Goal: Task Accomplishment & Management: Complete application form

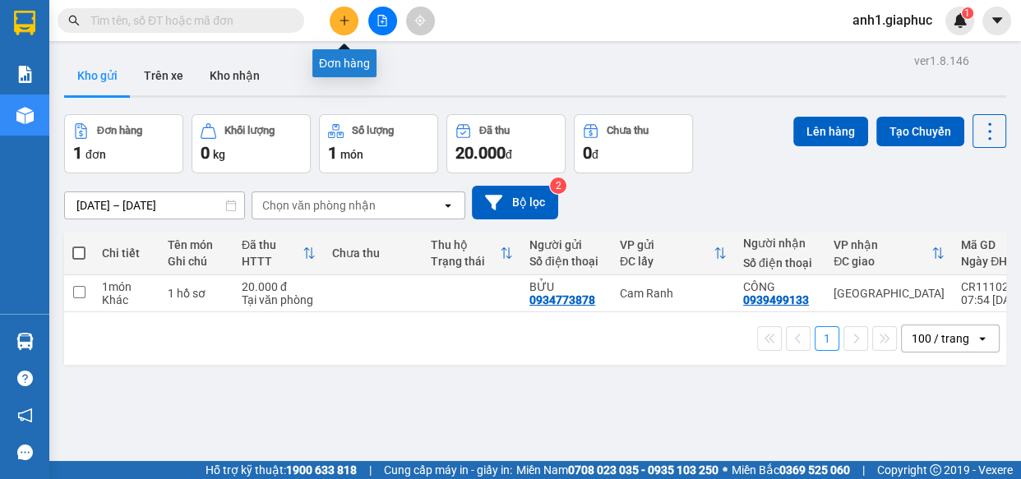
click at [339, 22] on icon "plus" at bounding box center [345, 21] width 12 height 12
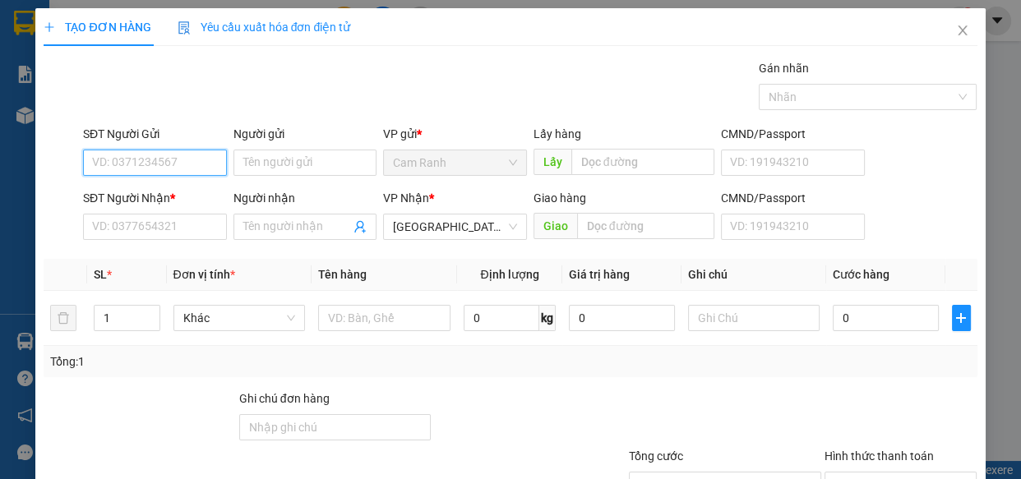
click at [129, 164] on input "SĐT Người Gửi" at bounding box center [155, 163] width 144 height 26
type input "0379727979"
drag, startPoint x: 169, startPoint y: 197, endPoint x: 164, endPoint y: 245, distance: 48.0
click at [169, 199] on div "0379727979 - KHOA" at bounding box center [153, 196] width 122 height 18
type input "KHOA"
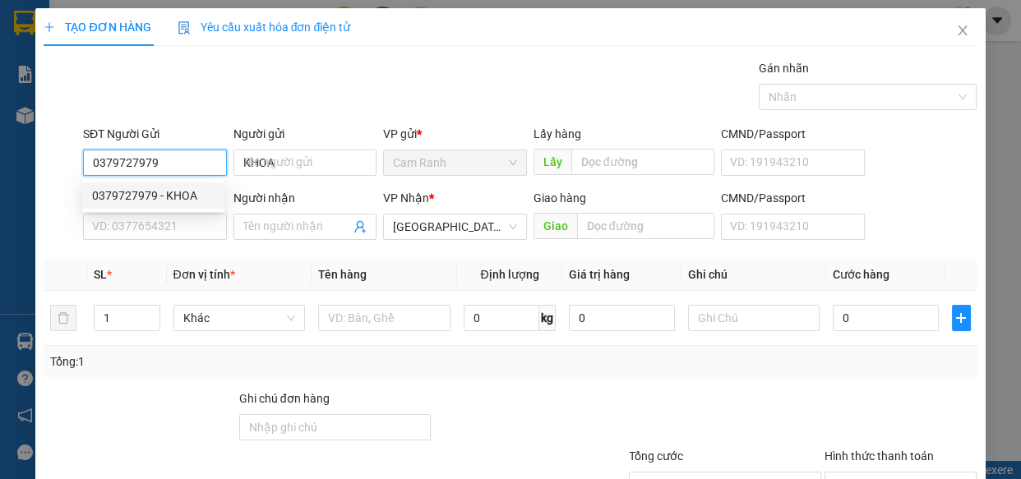
type input "0379727979"
click at [164, 245] on div "SĐT Người Nhận * VD: 0377654321" at bounding box center [155, 218] width 144 height 58
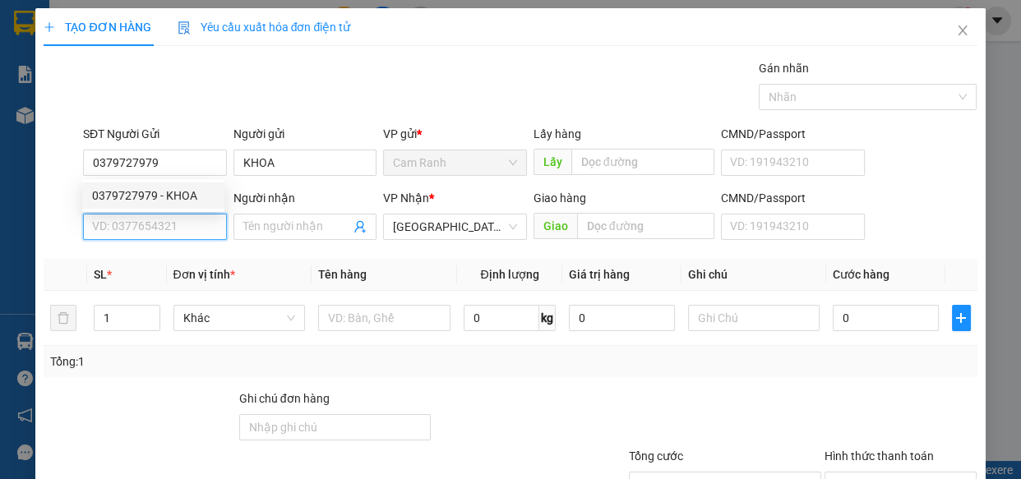
click at [163, 233] on input "SĐT Người Nhận *" at bounding box center [155, 227] width 144 height 26
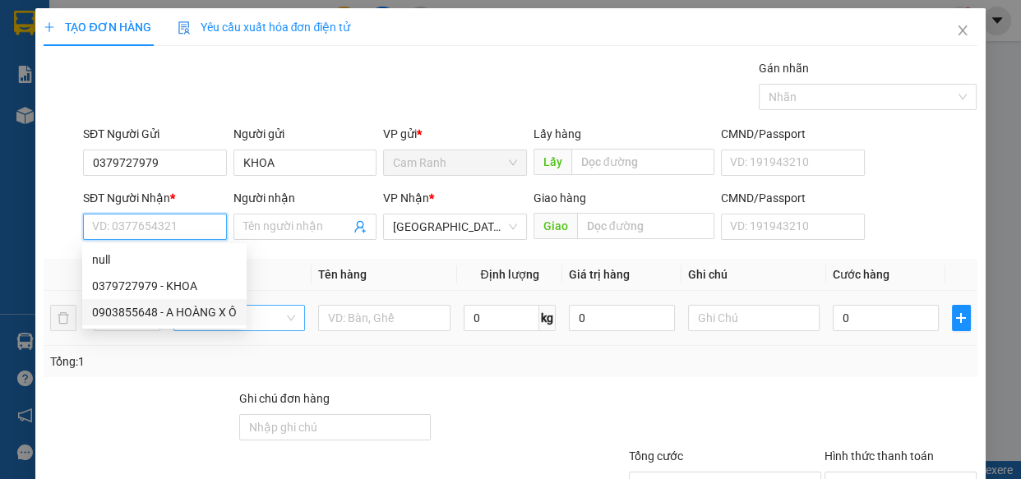
drag, startPoint x: 172, startPoint y: 312, endPoint x: 208, endPoint y: 314, distance: 36.2
click at [173, 312] on div "0903855648 - A HOÀNG X Ô" at bounding box center [164, 312] width 145 height 18
type input "0903855648"
type input "A HOÀNG X Ô"
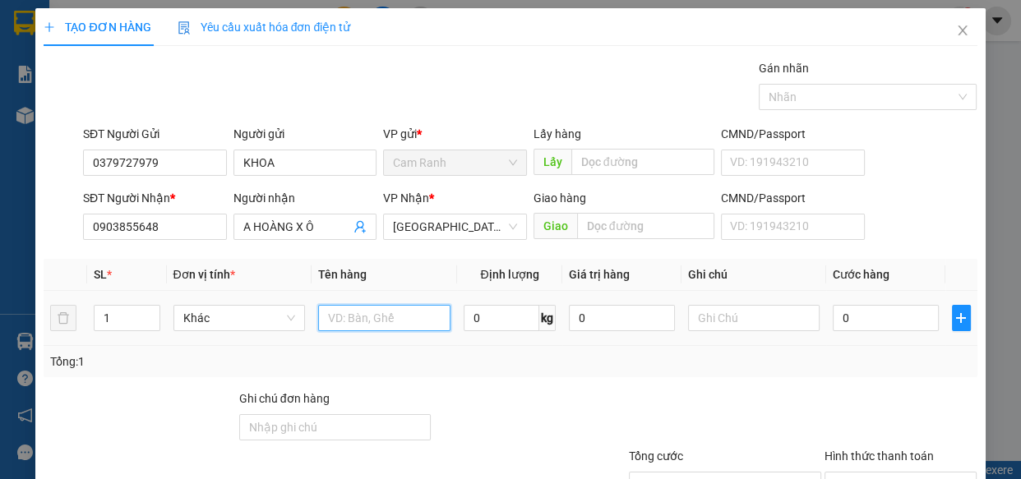
click at [373, 317] on input "text" at bounding box center [384, 318] width 132 height 26
type input "1 THÙNG GIẤY"
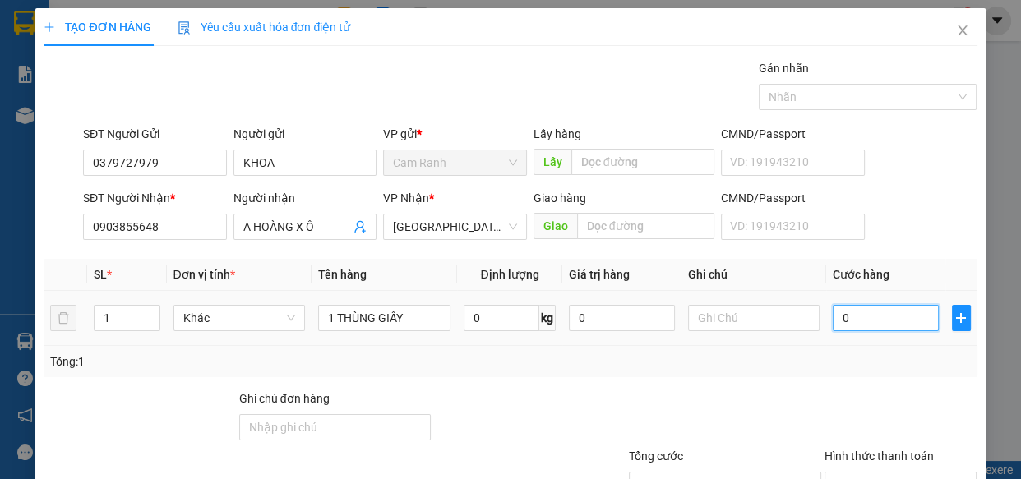
click at [863, 314] on input "0" at bounding box center [885, 318] width 106 height 26
type input "6"
type input "60"
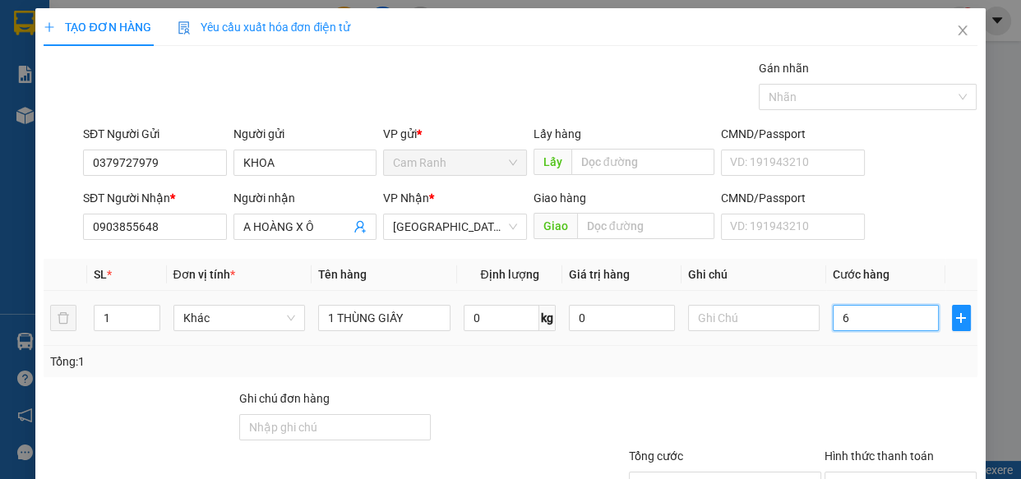
type input "60"
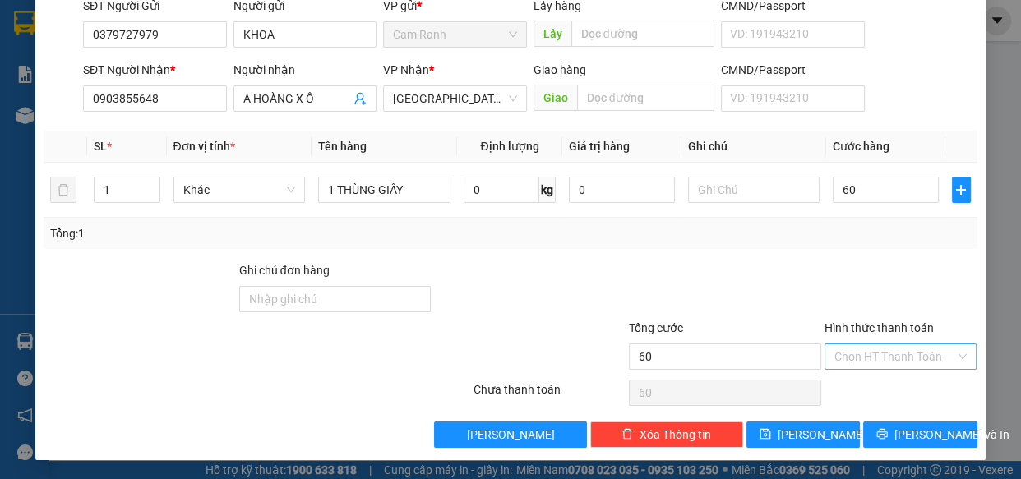
type input "60.000"
drag, startPoint x: 855, startPoint y: 352, endPoint x: 880, endPoint y: 386, distance: 42.9
click at [855, 352] on input "Hình thức thanh toán" at bounding box center [895, 356] width 122 height 25
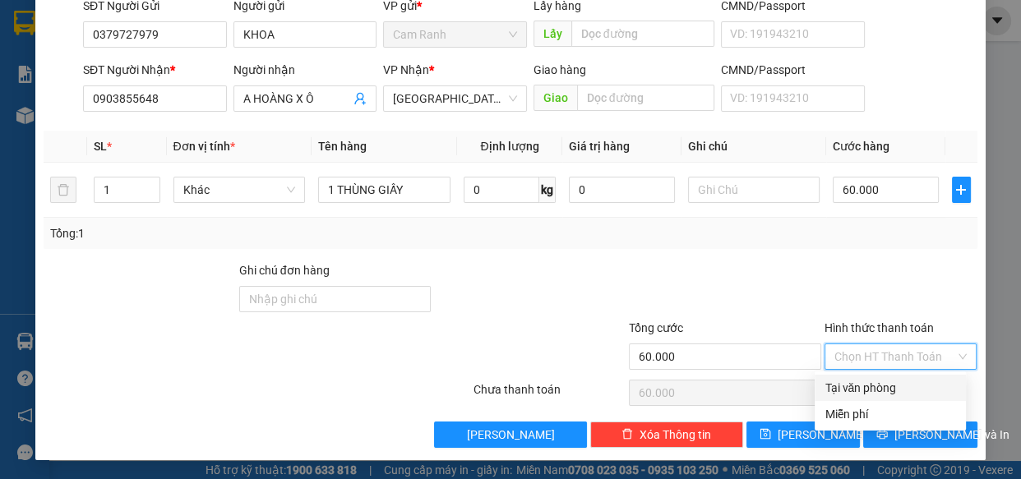
click at [878, 390] on div "Tại văn phòng" at bounding box center [889, 388] width 131 height 18
type input "0"
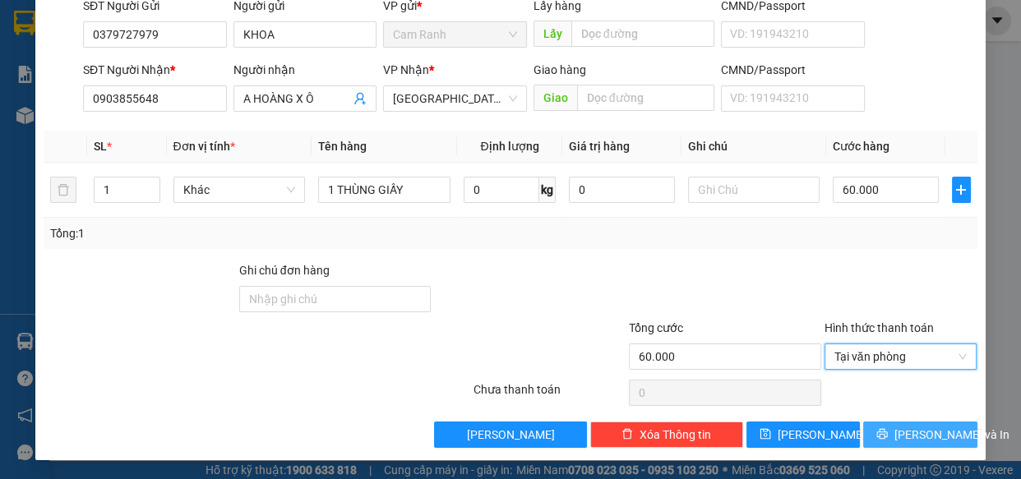
click at [897, 443] on button "[PERSON_NAME] và In" at bounding box center [919, 435] width 113 height 26
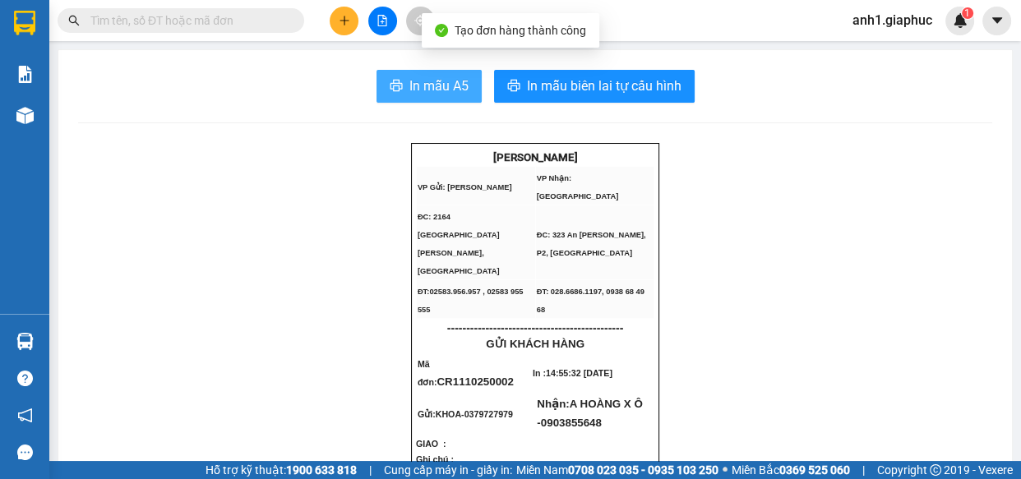
click at [409, 86] on span "In mẫu A5" at bounding box center [438, 86] width 59 height 21
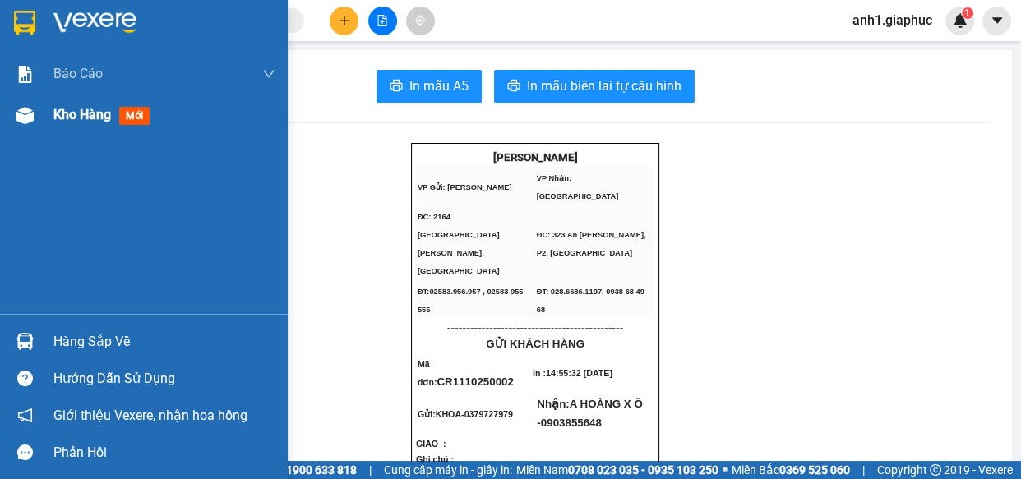
click at [67, 119] on span "Kho hàng" at bounding box center [82, 115] width 58 height 16
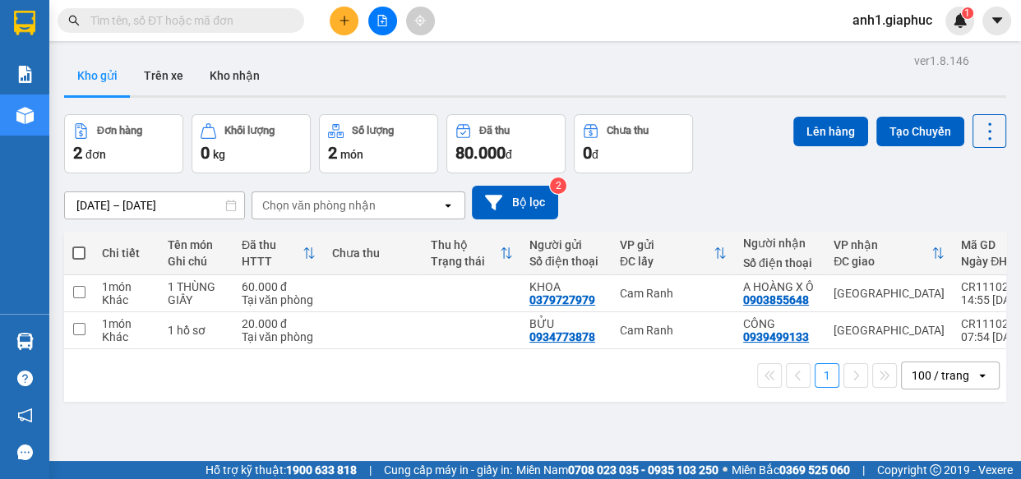
click at [201, 12] on input "text" at bounding box center [187, 21] width 194 height 18
click at [219, 17] on input "text" at bounding box center [187, 21] width 194 height 18
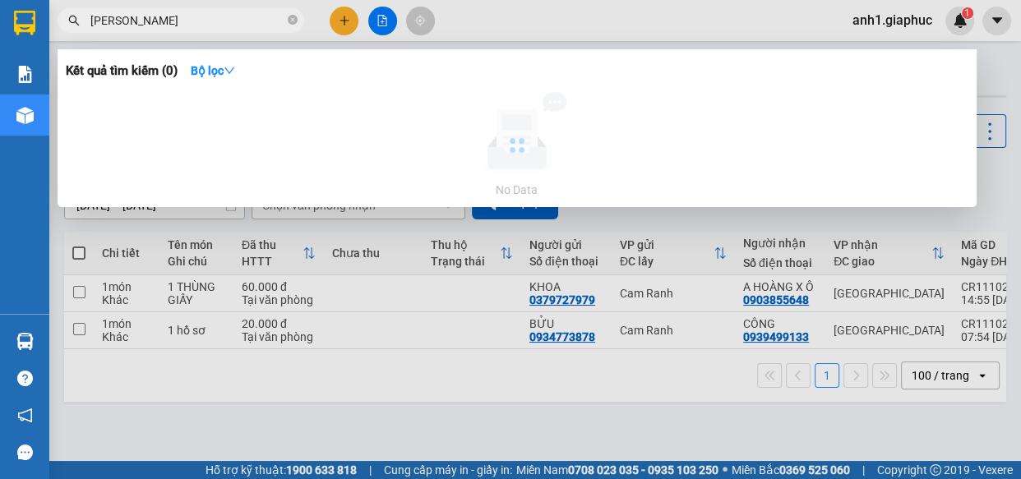
type input "[PERSON_NAME]"
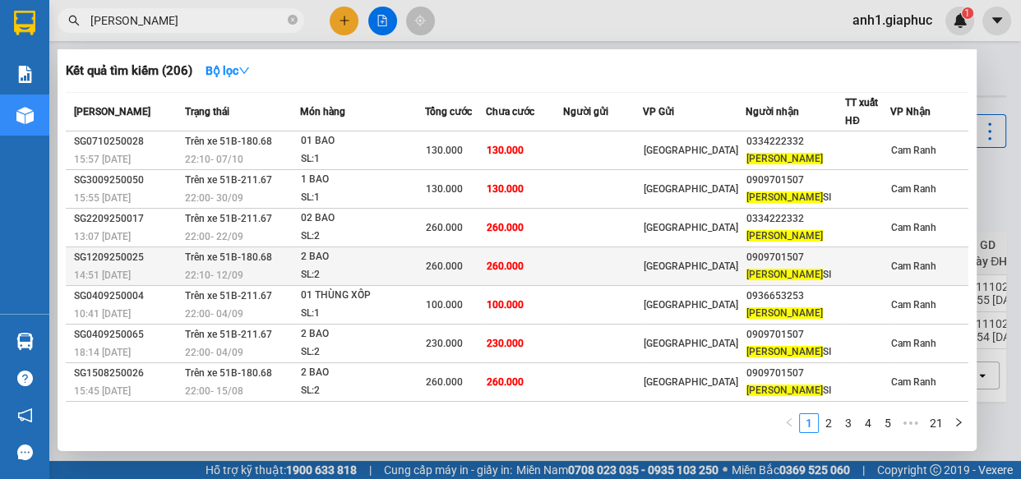
scroll to position [111, 0]
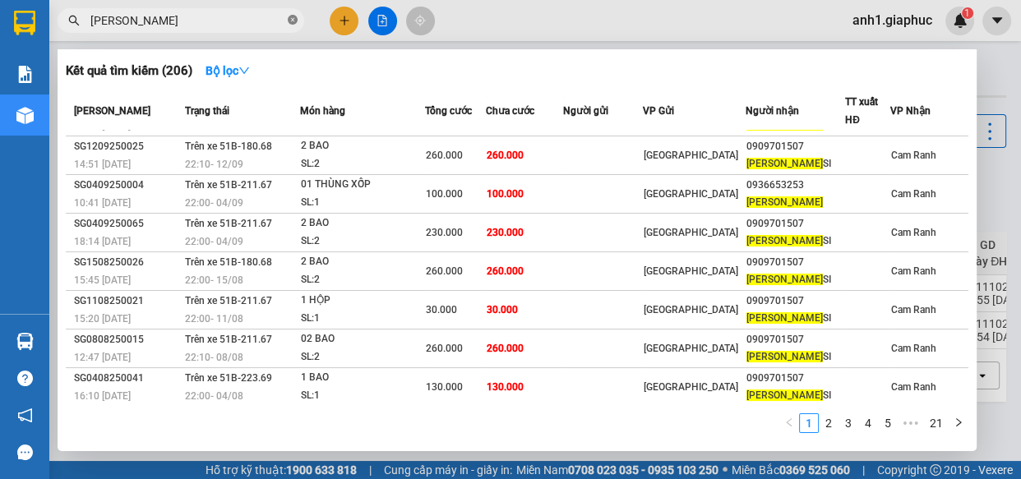
click at [293, 17] on icon "close-circle" at bounding box center [293, 20] width 10 height 10
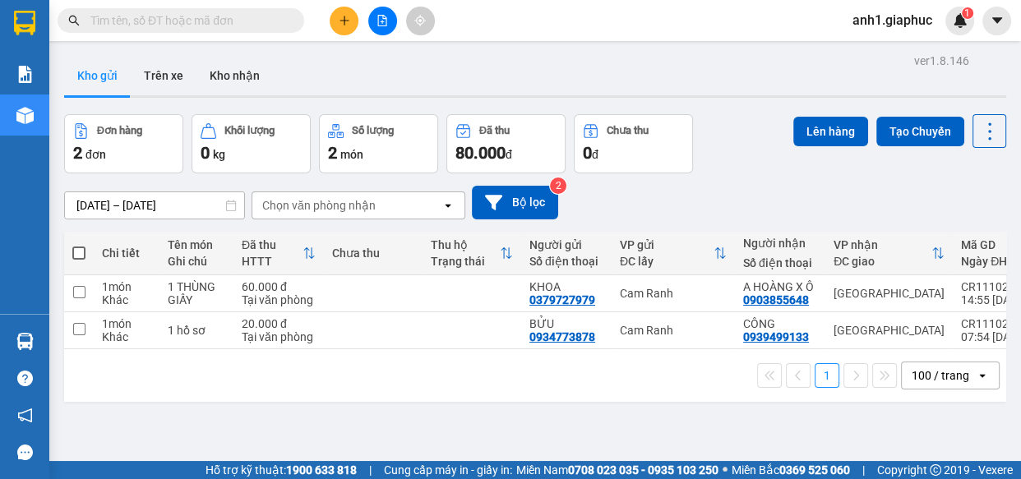
click at [182, 26] on input "text" at bounding box center [187, 21] width 194 height 18
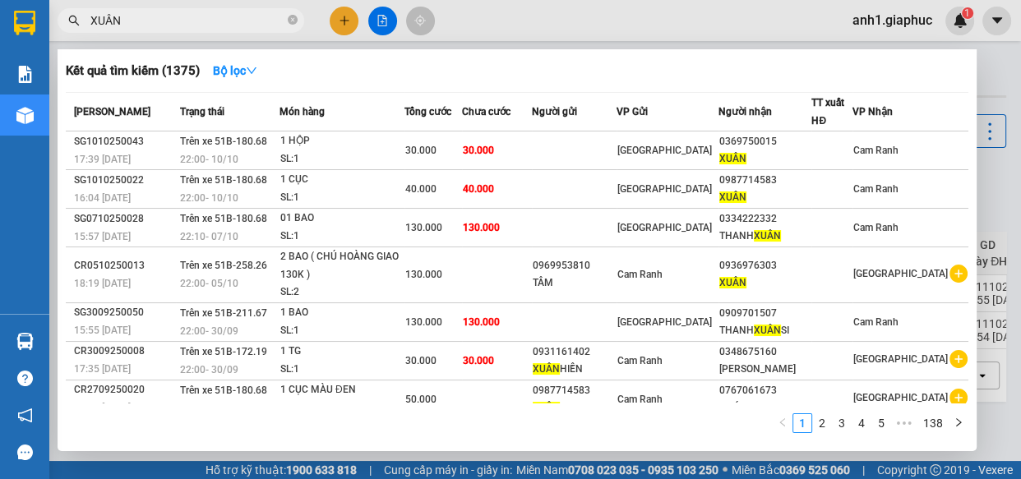
type input "XUÂN"
click at [289, 18] on icon "close-circle" at bounding box center [293, 20] width 10 height 10
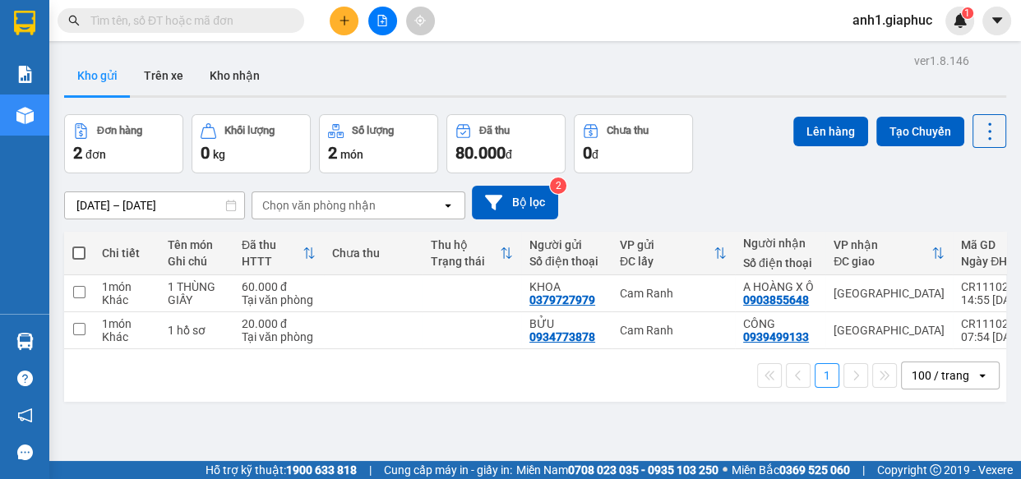
click at [147, 18] on input "text" at bounding box center [187, 21] width 194 height 18
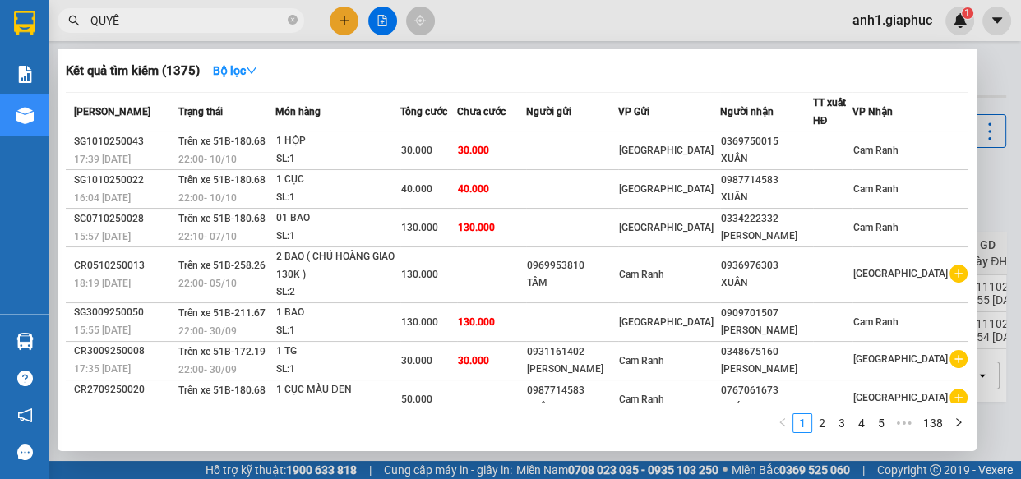
type input "QUYÊN"
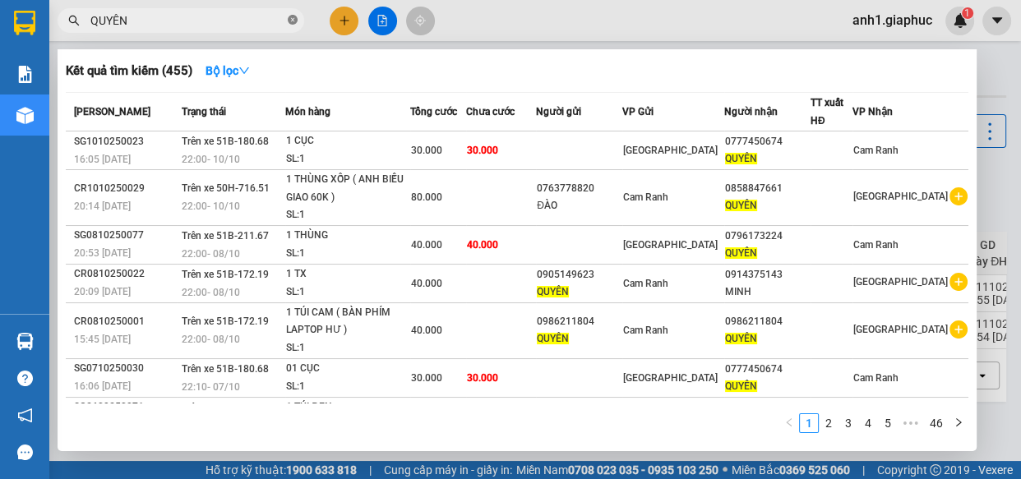
click at [293, 17] on icon "close-circle" at bounding box center [293, 20] width 10 height 10
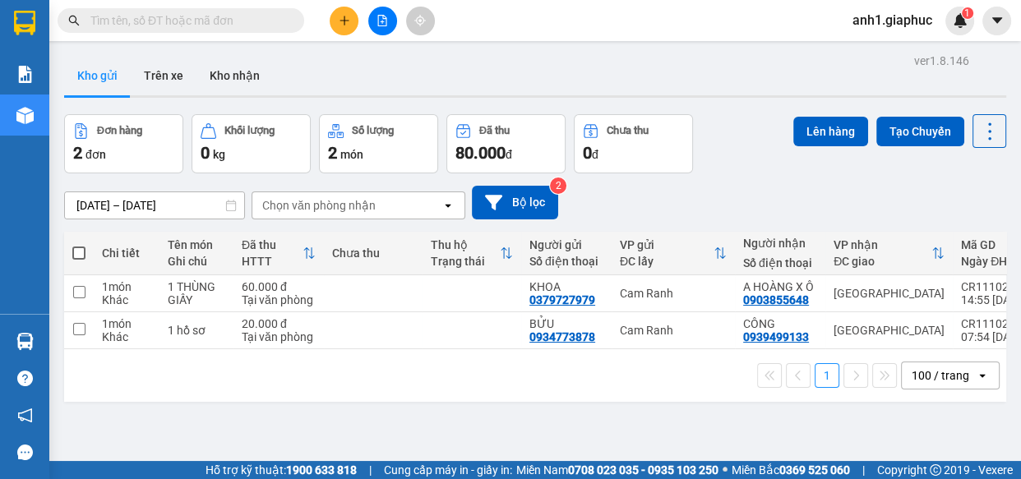
click at [148, 20] on input "text" at bounding box center [187, 21] width 194 height 18
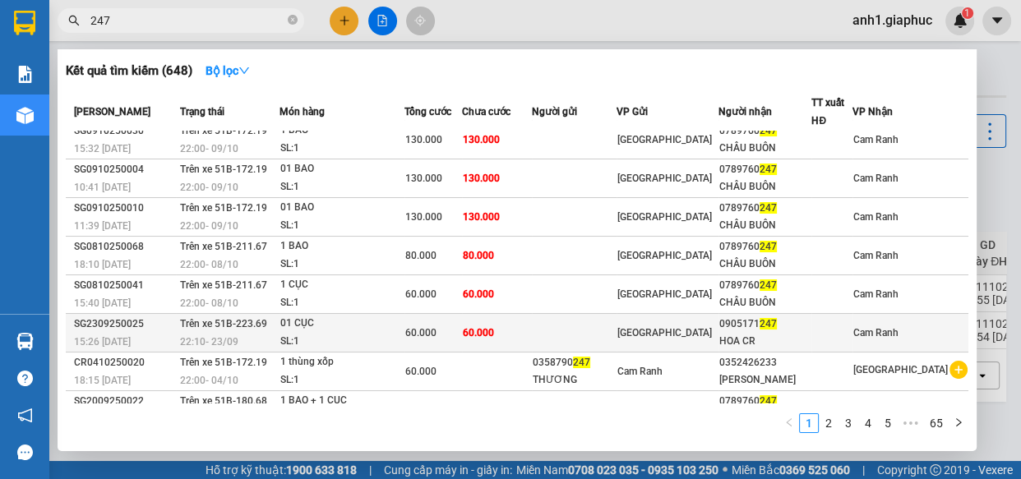
scroll to position [0, 0]
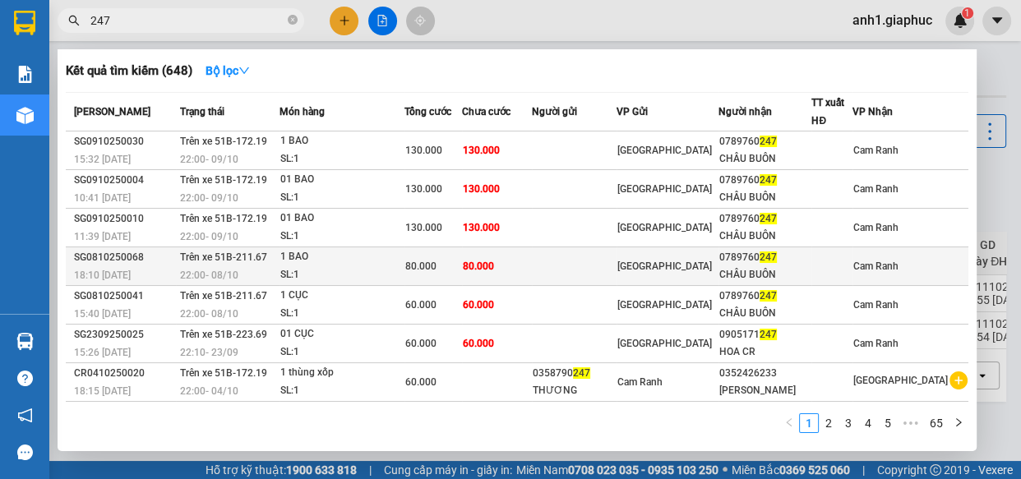
type input "247"
click at [403, 273] on div "SL: 1" at bounding box center [341, 275] width 123 height 18
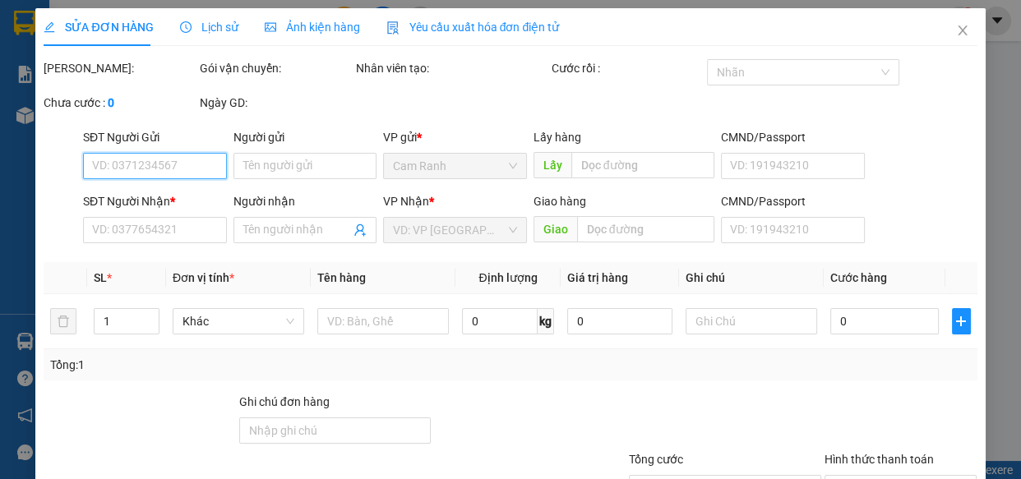
type input "0789760247"
type input "CHÂU BUÔN"
type input "80.000"
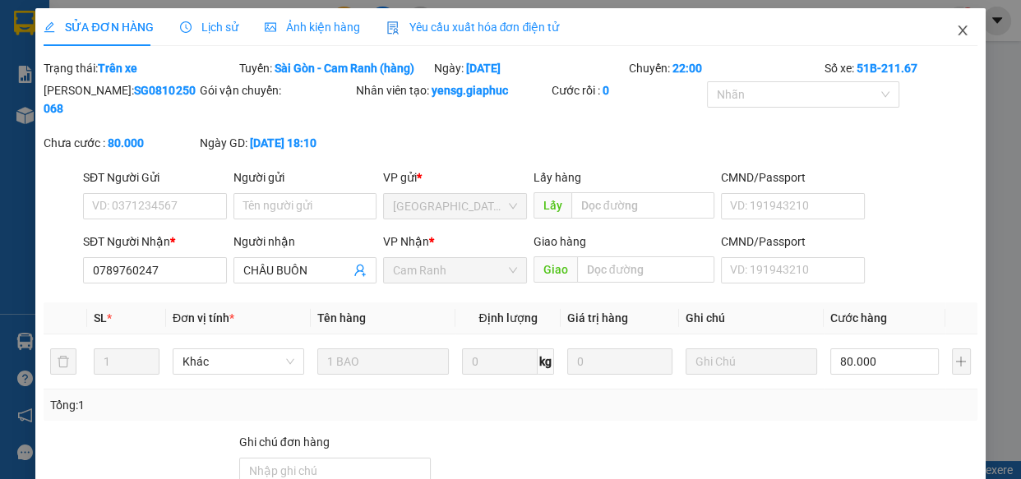
click at [956, 32] on icon "close" at bounding box center [962, 30] width 13 height 13
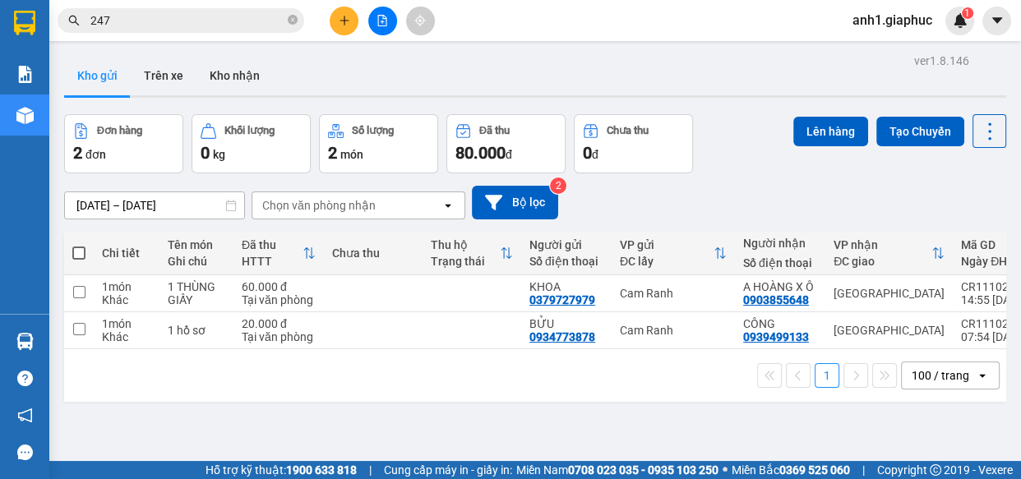
click at [339, 22] on icon "plus" at bounding box center [345, 21] width 12 height 12
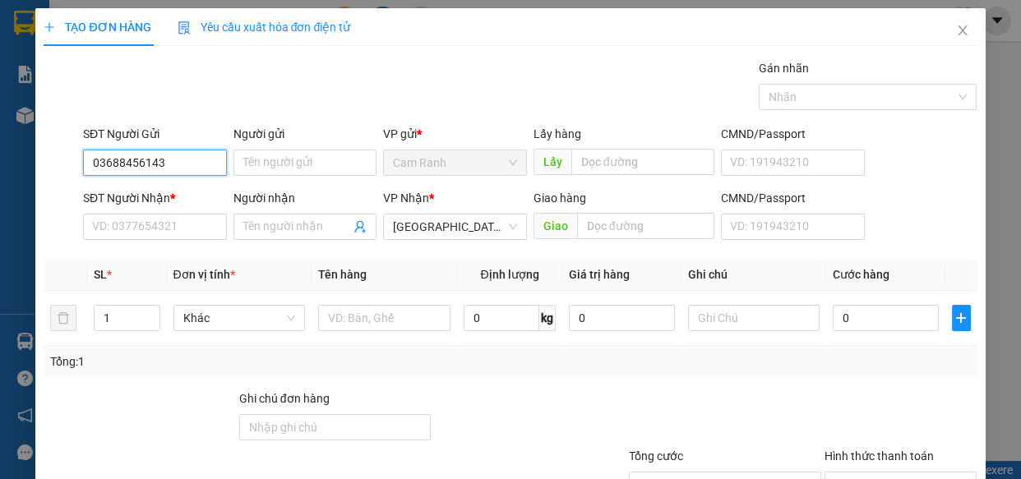
click at [123, 164] on input "03688456143" at bounding box center [155, 163] width 144 height 26
type input "0368456143"
click at [282, 162] on input "Người gửi" at bounding box center [305, 163] width 144 height 26
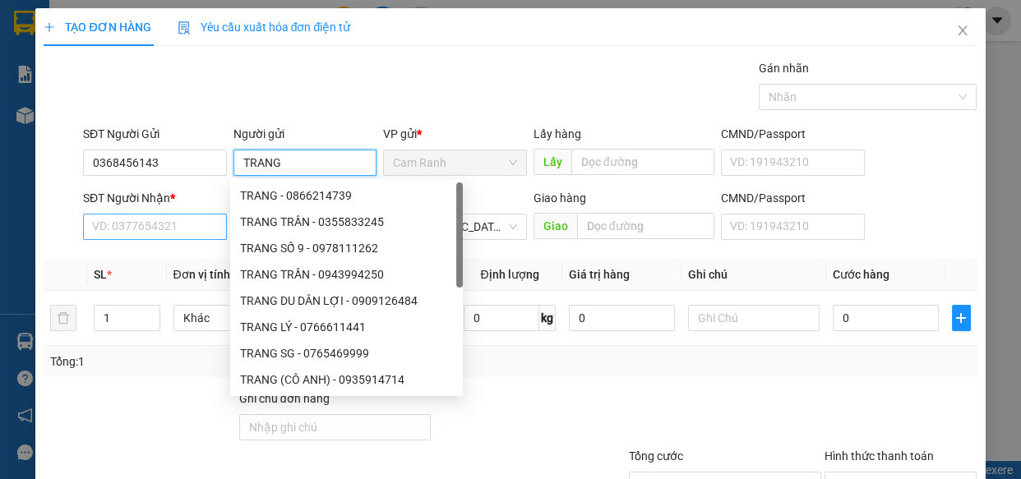
type input "TRANG"
click at [136, 227] on input "SĐT Người Nhận *" at bounding box center [155, 227] width 144 height 26
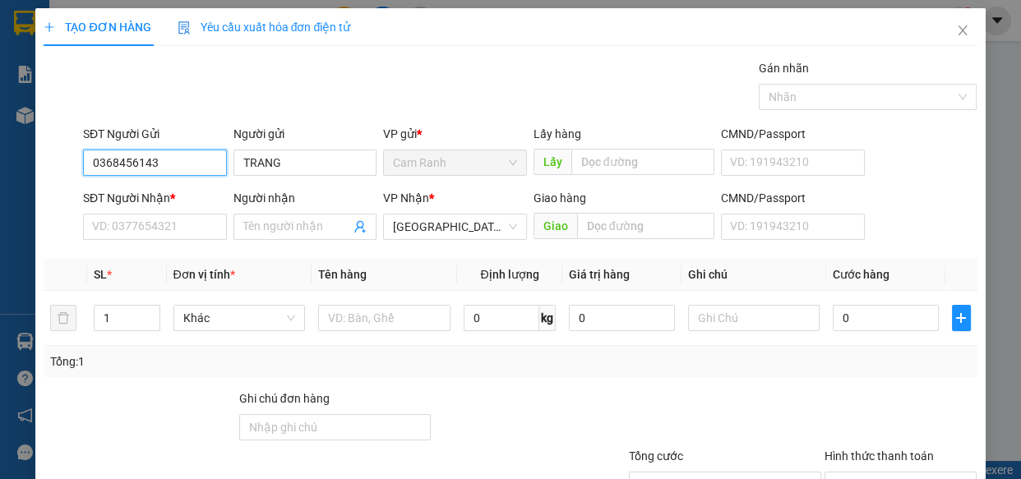
drag, startPoint x: 82, startPoint y: 162, endPoint x: 156, endPoint y: 165, distance: 74.0
click at [156, 165] on input "0368456143" at bounding box center [155, 163] width 144 height 26
click at [189, 164] on input "0368456143" at bounding box center [155, 163] width 144 height 26
click at [158, 232] on input "SĐT Người Nhận *" at bounding box center [155, 227] width 144 height 26
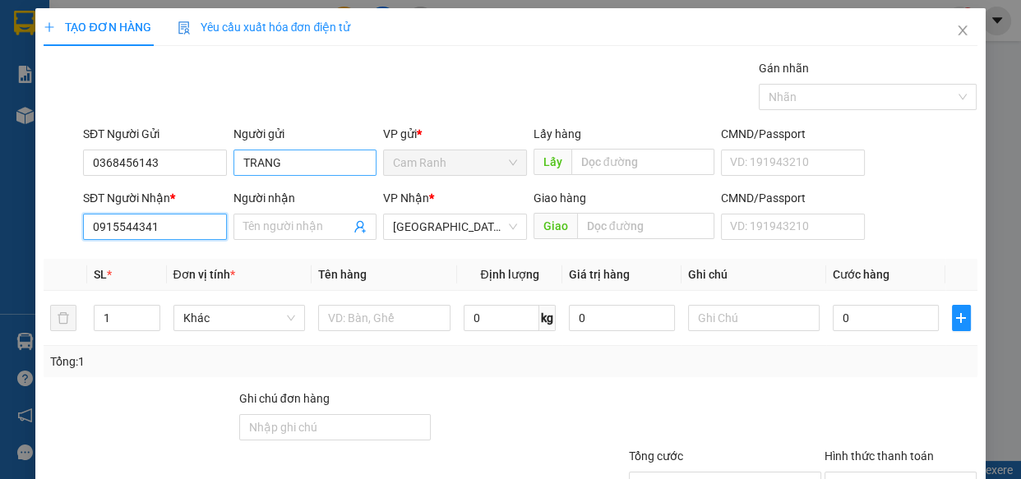
type input "0915544341"
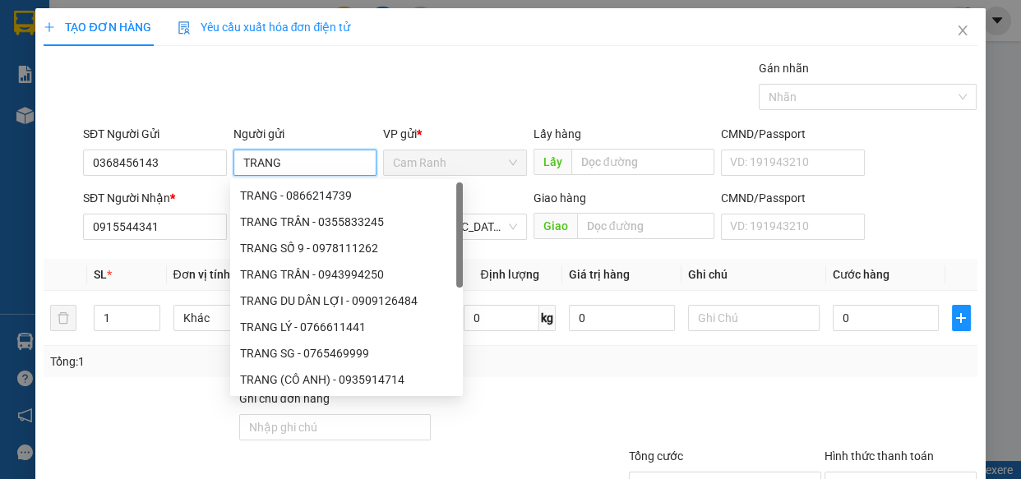
drag, startPoint x: 279, startPoint y: 161, endPoint x: 238, endPoint y: 160, distance: 41.1
click at [238, 160] on input "TRANG" at bounding box center [305, 163] width 144 height 26
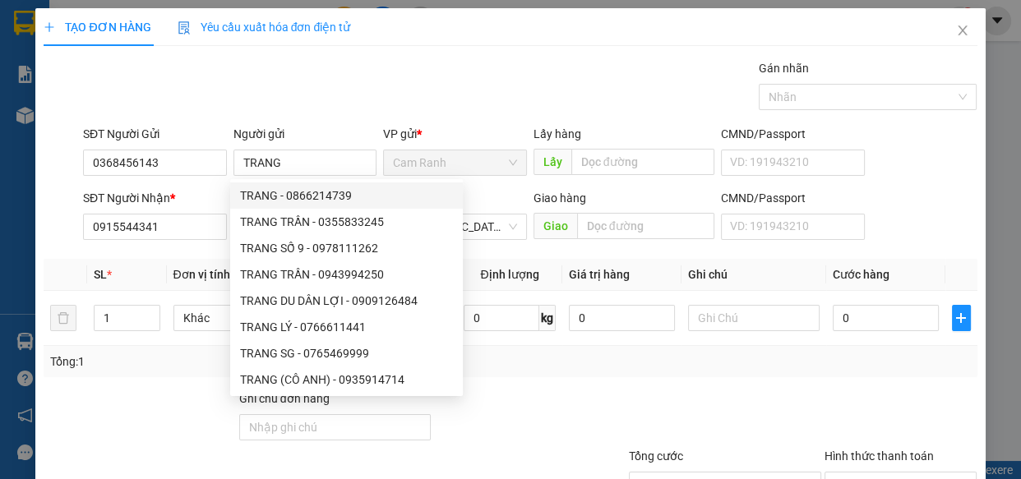
click at [532, 385] on div "Transit Pickup Surcharge Ids Transit Deliver Surcharge Ids Transit Deliver Surc…" at bounding box center [510, 317] width 933 height 517
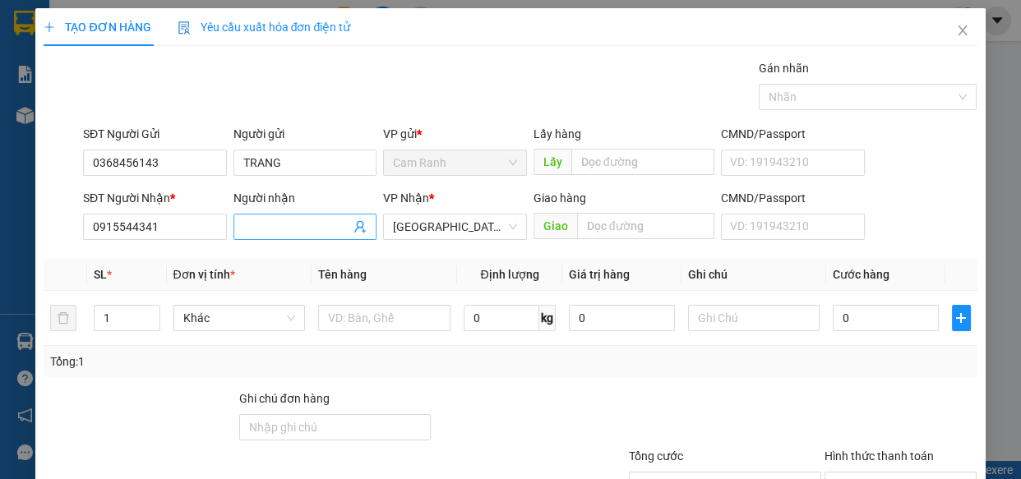
click at [258, 220] on input "Người nhận" at bounding box center [297, 227] width 108 height 18
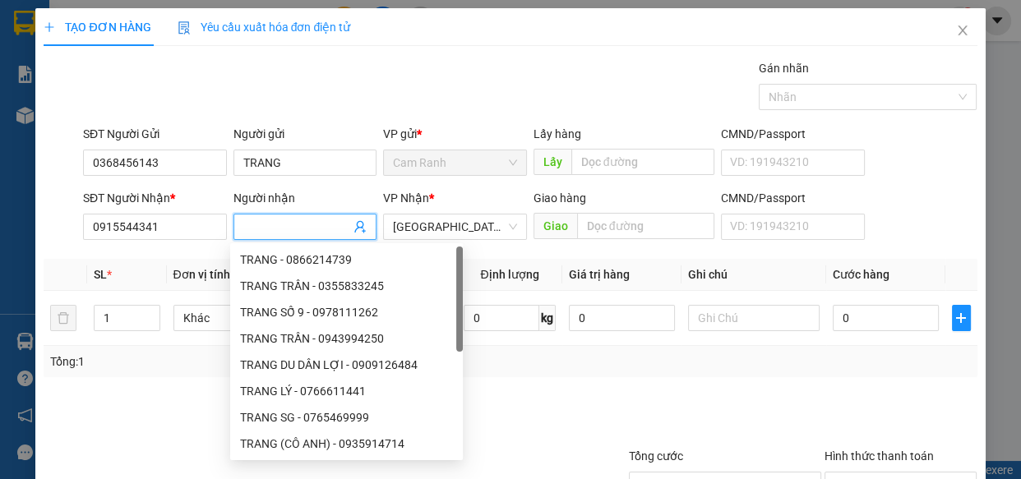
paste input "TRANG"
type input "TRANG"
click at [288, 159] on input "TRANG" at bounding box center [305, 163] width 144 height 26
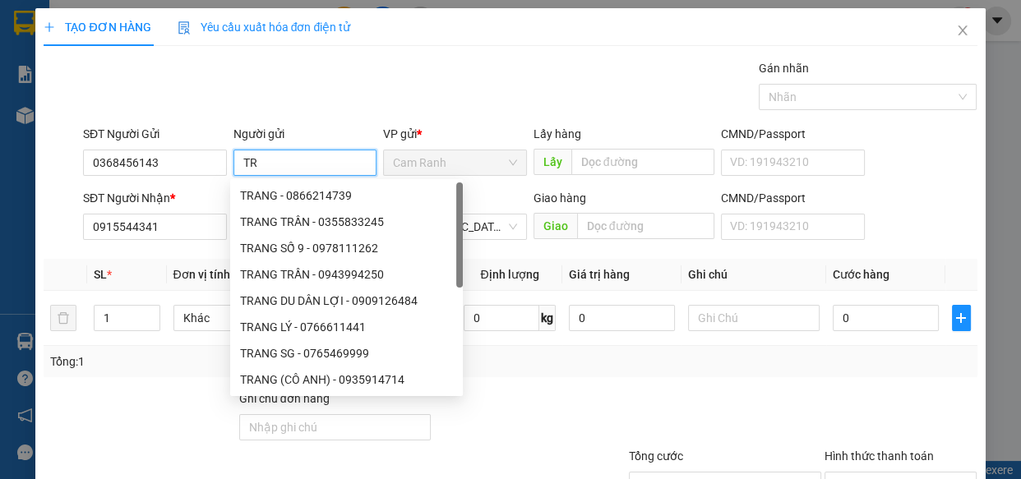
type input "T"
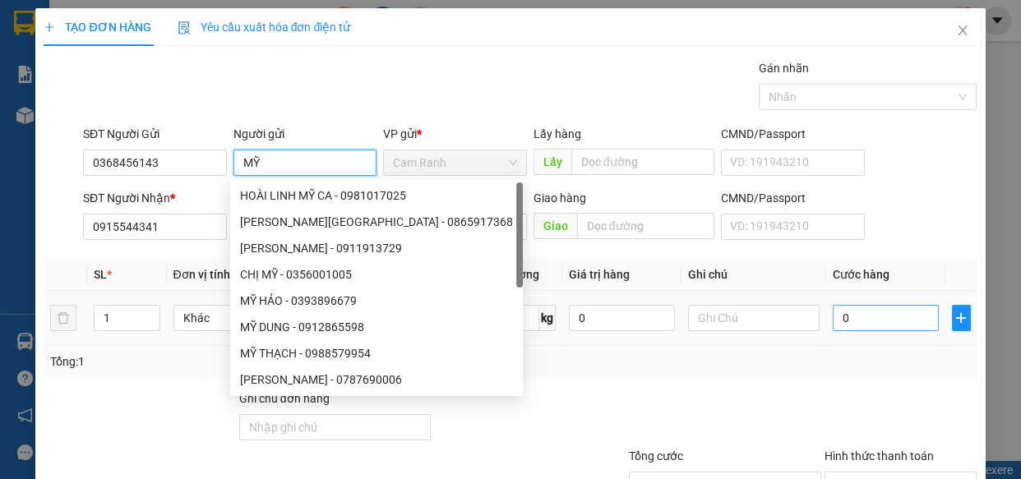
type input "MỸ"
click at [834, 319] on input "0" at bounding box center [885, 318] width 106 height 26
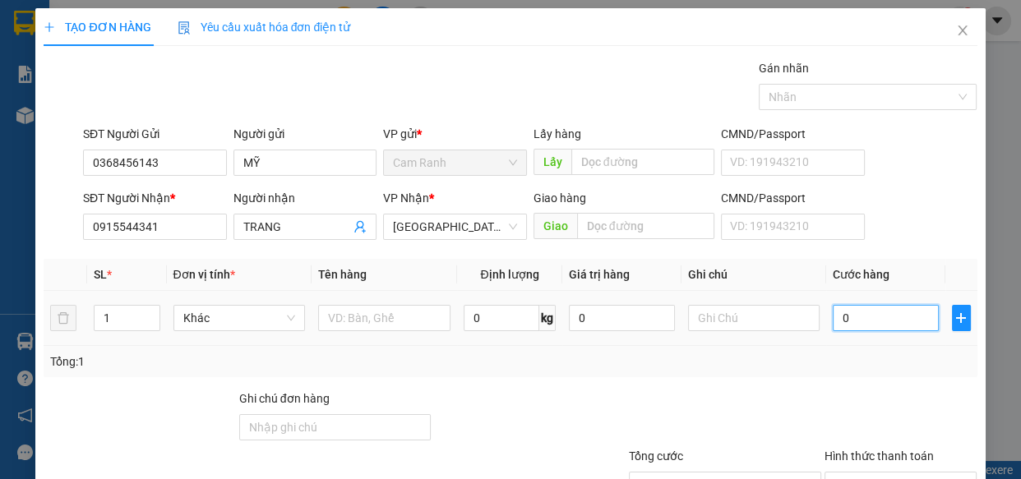
type input "4"
type input "40"
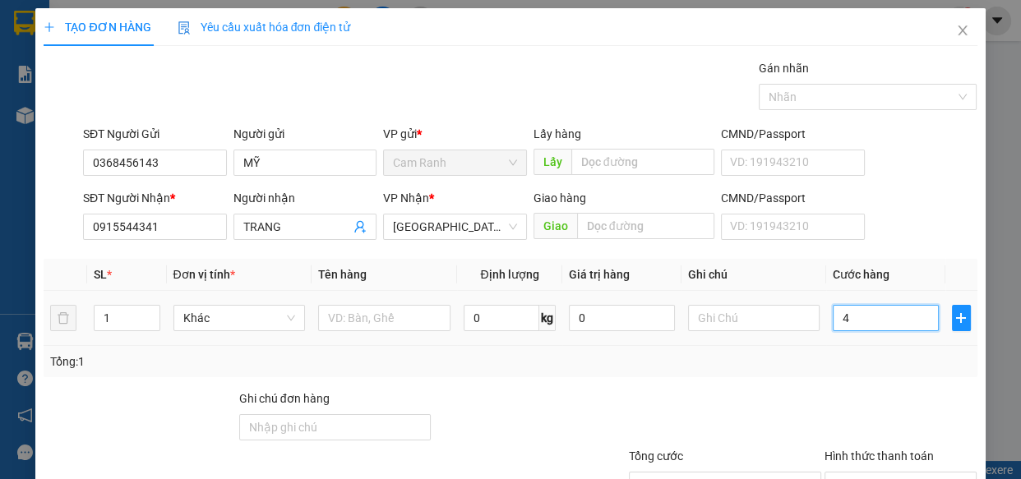
type input "40"
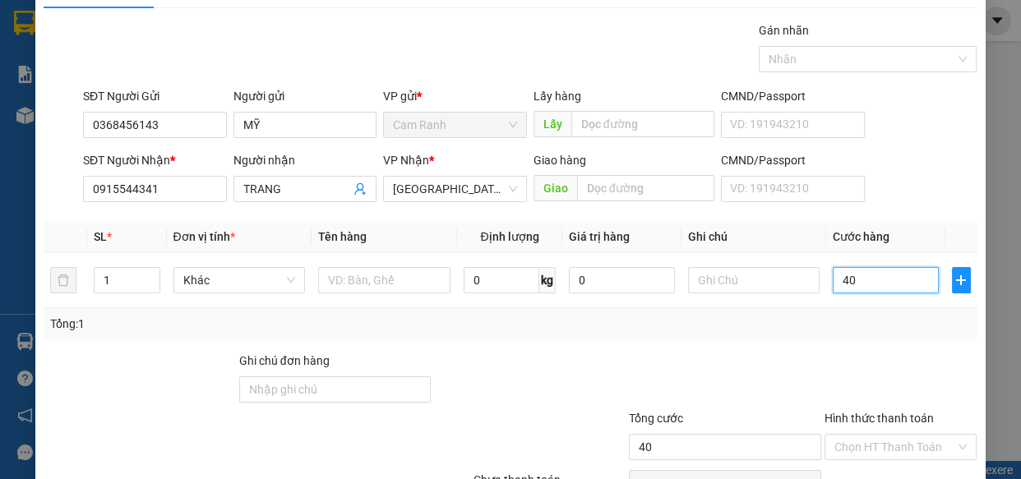
scroll to position [74, 0]
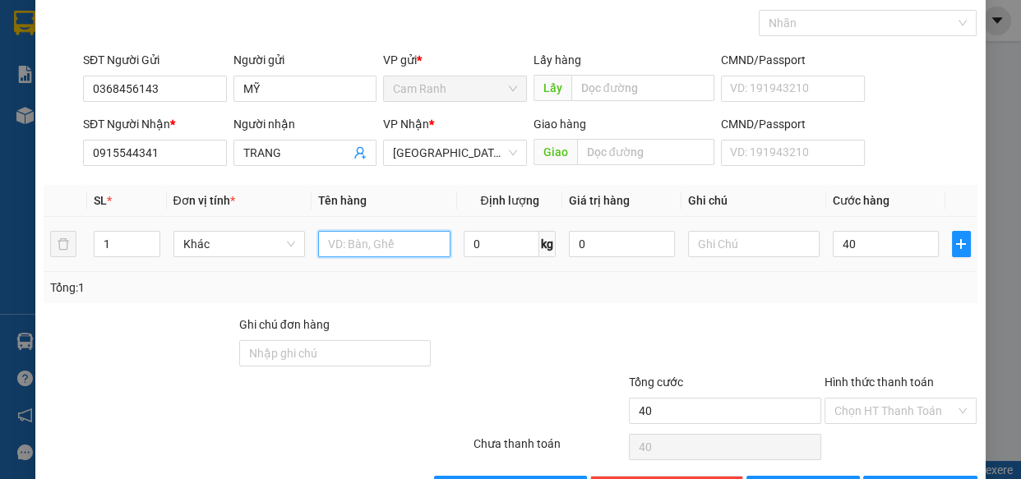
type input "40.000"
click at [377, 248] on input "text" at bounding box center [384, 244] width 132 height 26
type input "1 THÙNG XỐP"
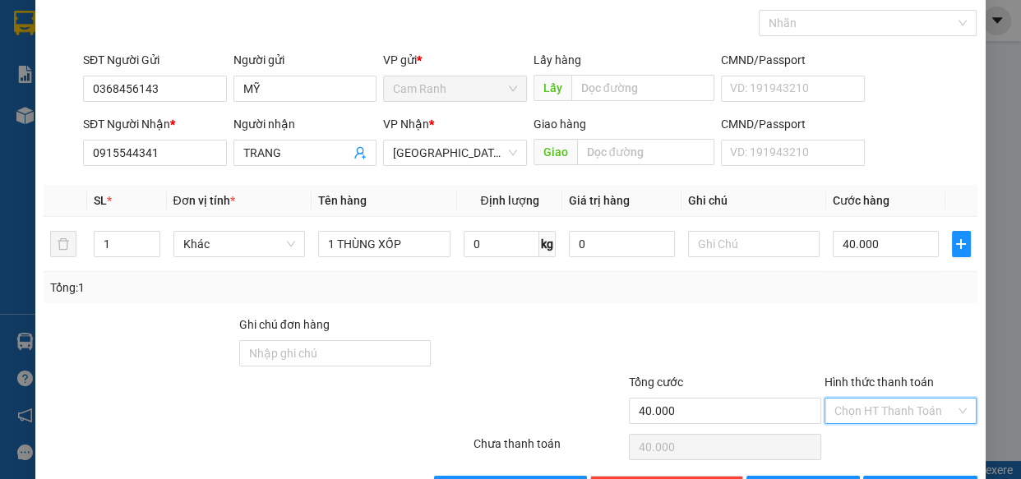
click at [851, 410] on input "Hình thức thanh toán" at bounding box center [895, 411] width 122 height 25
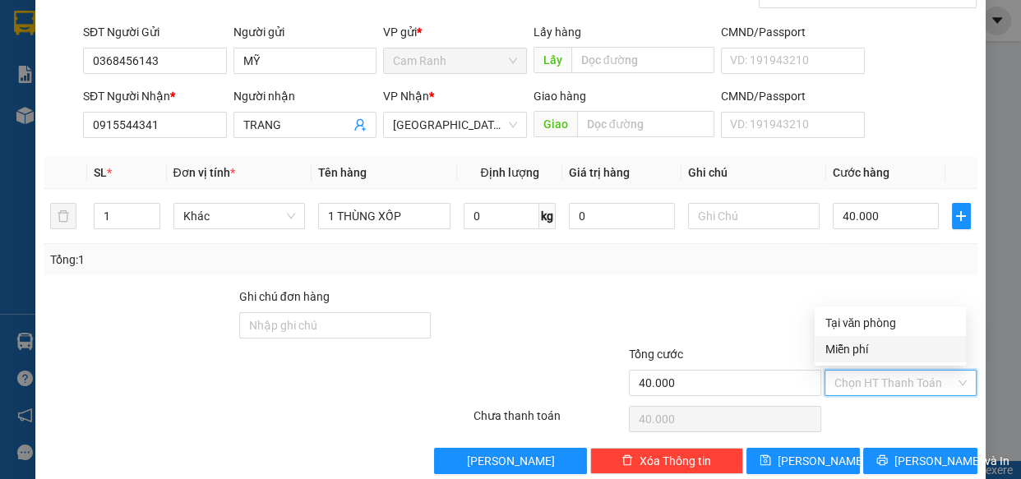
scroll to position [128, 0]
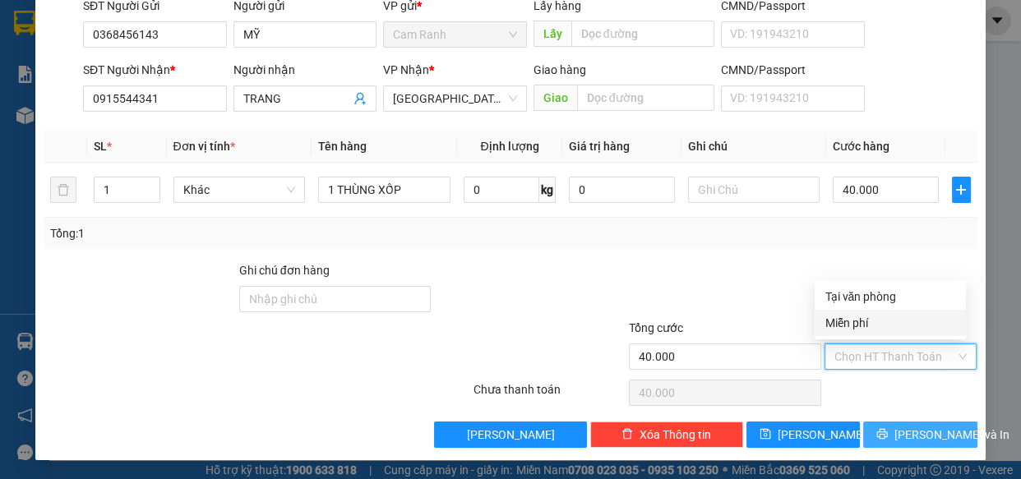
click at [881, 429] on icon "printer" at bounding box center [882, 434] width 12 height 12
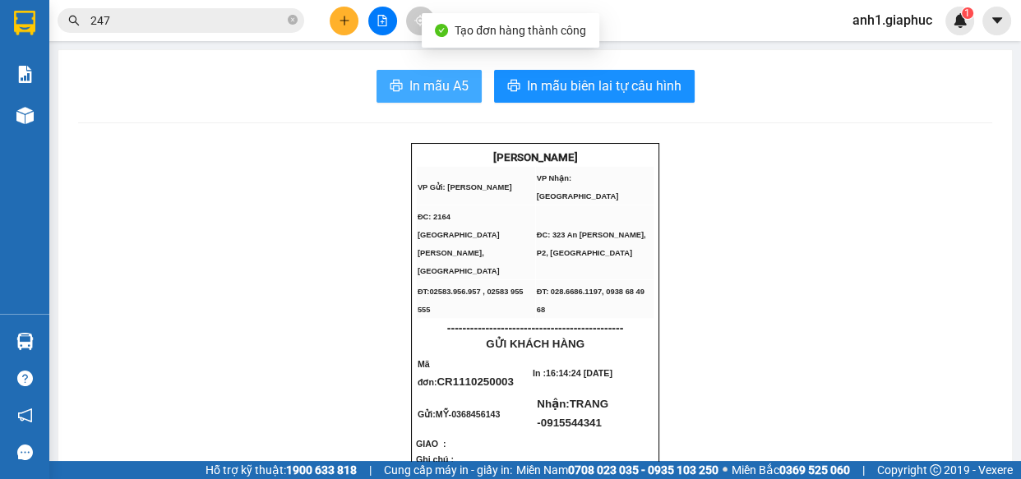
click at [413, 97] on button "In mẫu A5" at bounding box center [428, 86] width 105 height 33
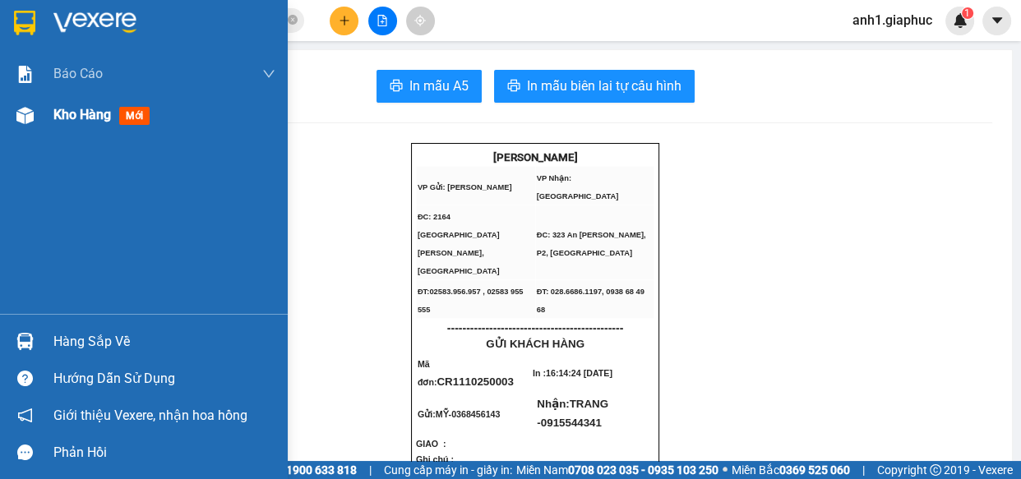
click at [64, 109] on span "Kho hàng" at bounding box center [82, 115] width 58 height 16
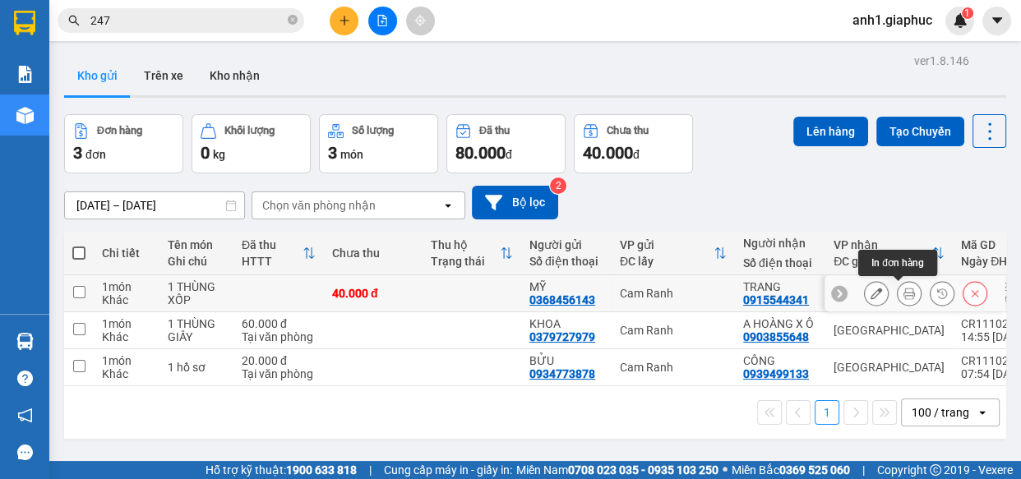
click at [903, 295] on icon at bounding box center [909, 294] width 12 height 12
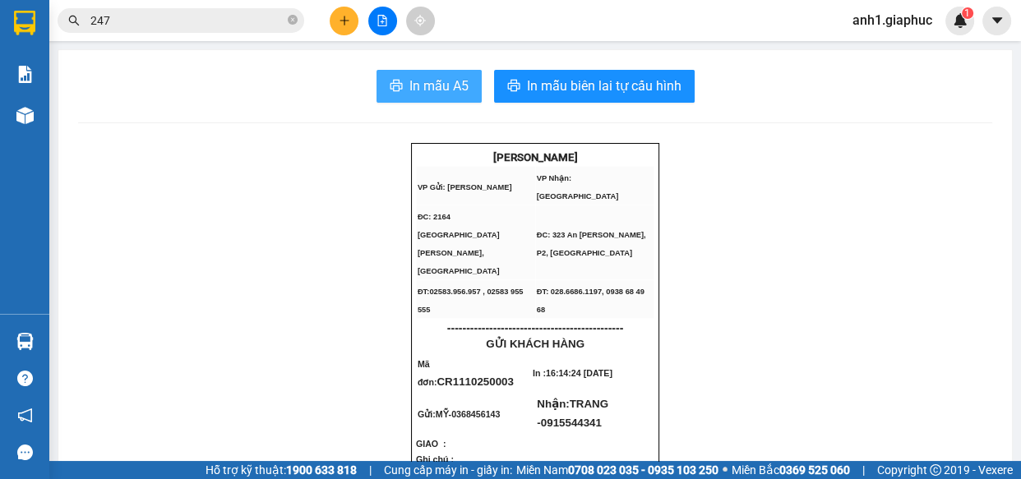
click at [424, 91] on span "In mẫu A5" at bounding box center [438, 86] width 59 height 21
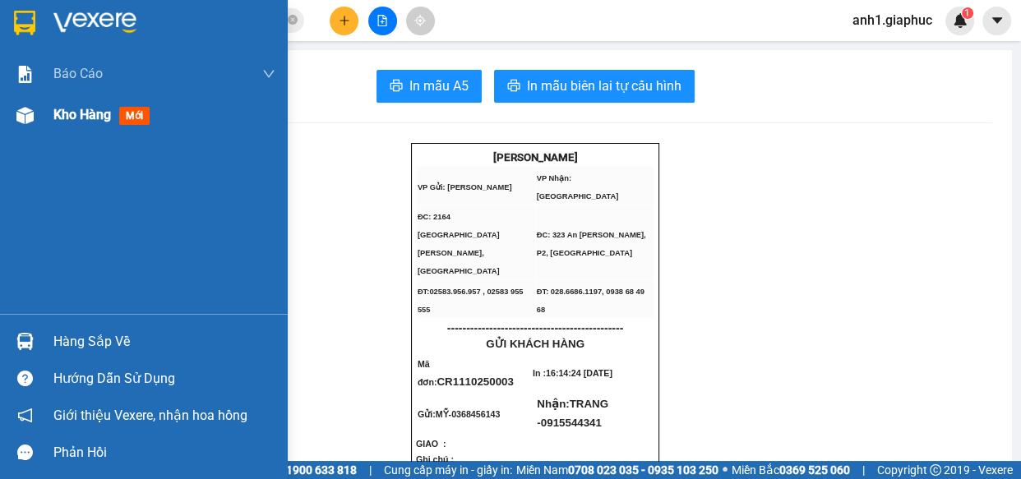
click at [108, 121] on span "Kho hàng" at bounding box center [82, 115] width 58 height 16
